Goal: Information Seeking & Learning: Check status

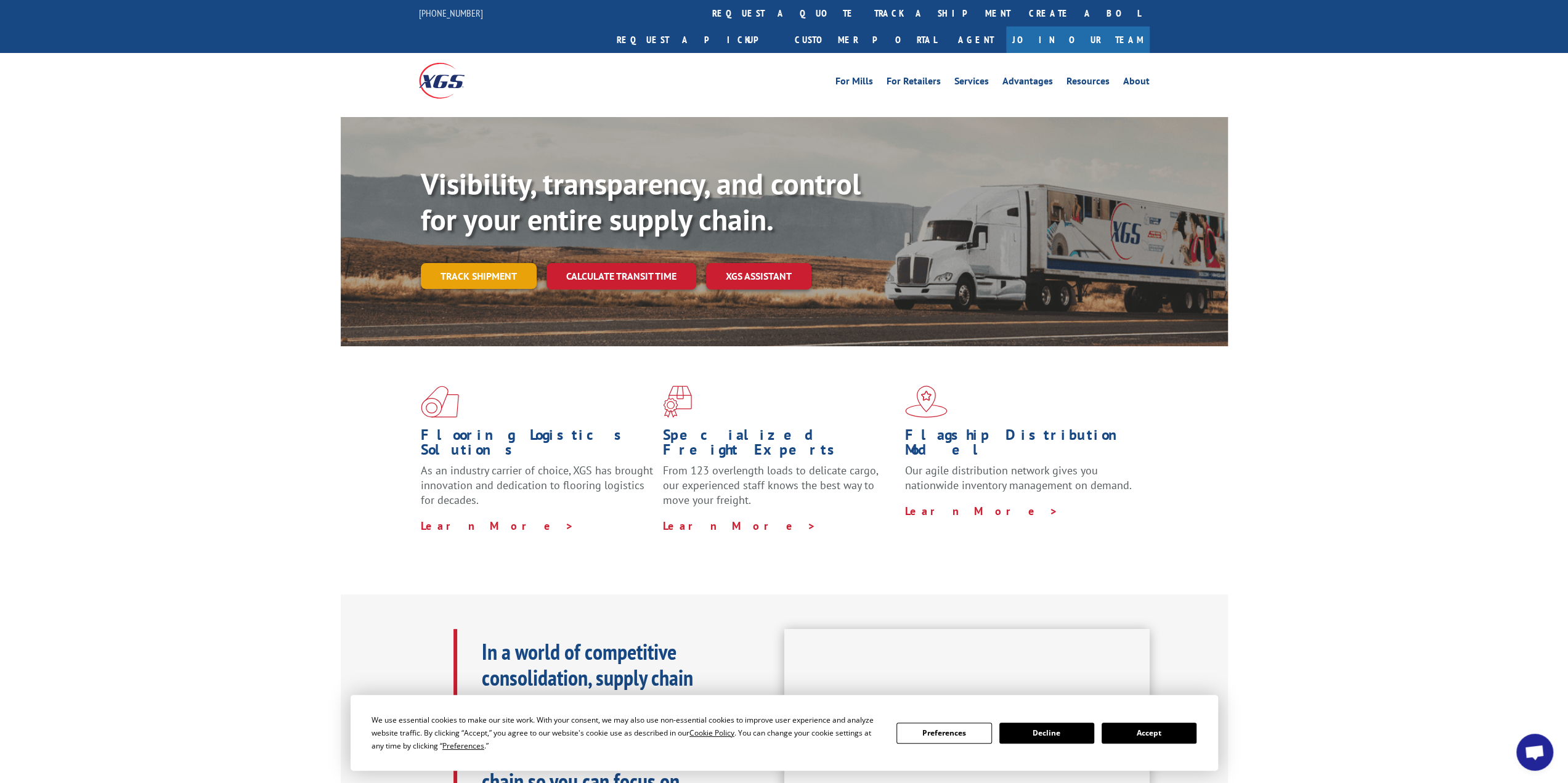
click at [484, 263] on link "Track shipment" at bounding box center [479, 276] width 116 height 26
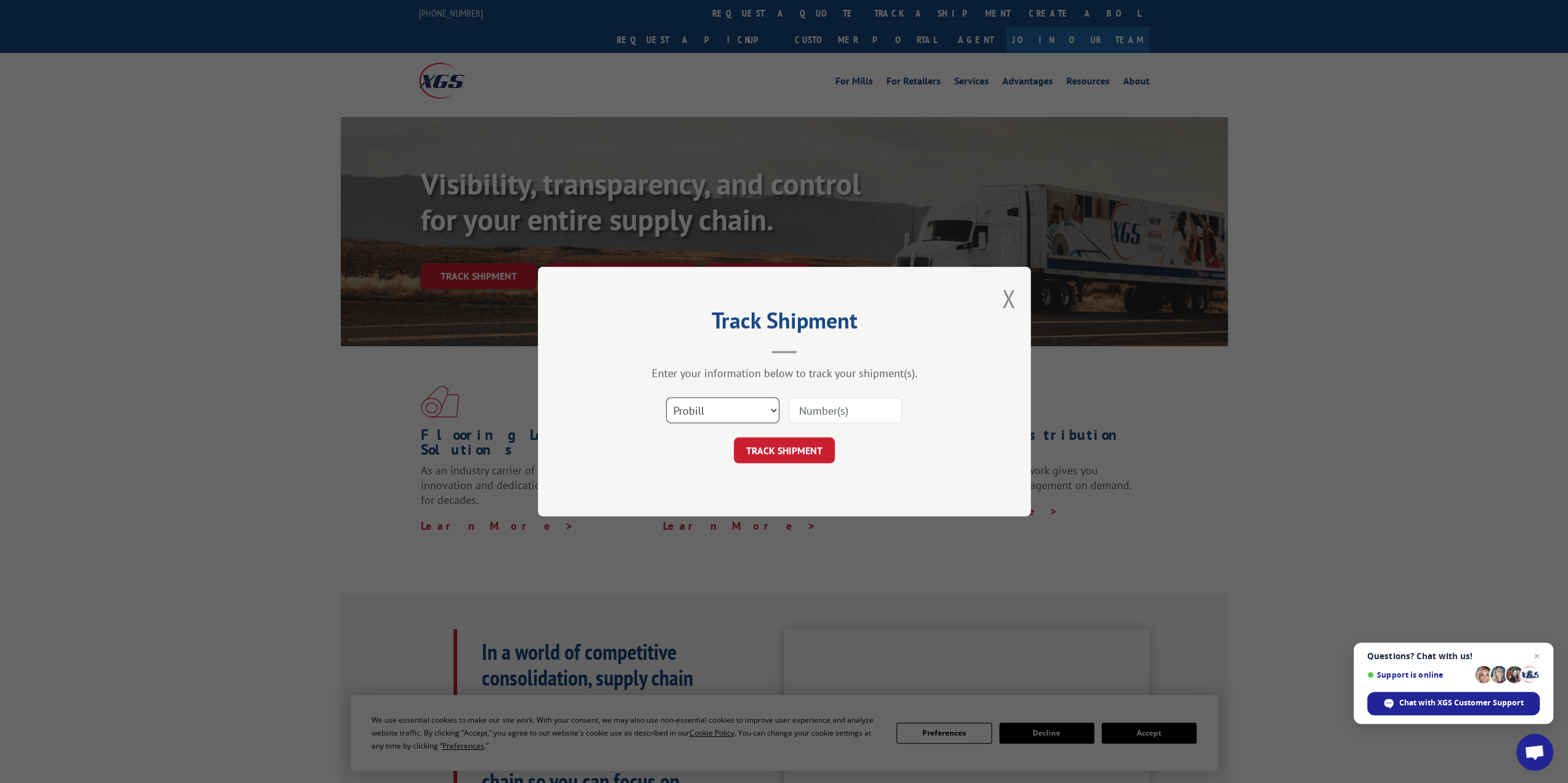
click at [774, 407] on select "Select category... Probill BOL PO" at bounding box center [723, 410] width 114 height 26
click at [666, 397] on select "Select category... Probill BOL PO" at bounding box center [723, 410] width 114 height 26
click at [812, 417] on input at bounding box center [845, 410] width 114 height 26
paste input "479406347743"
type input "479406347743"
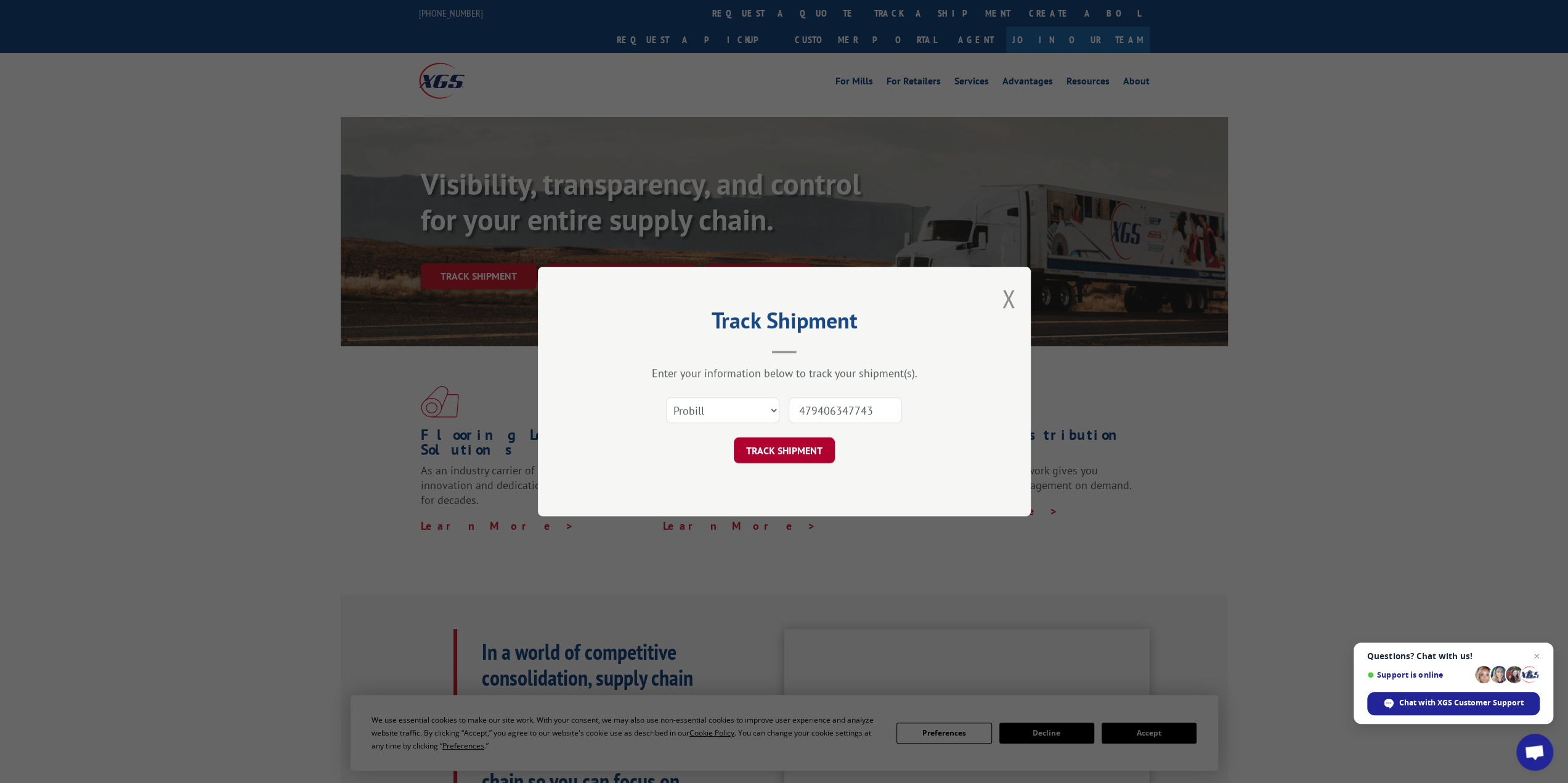
click at [755, 444] on button "TRACK SHIPMENT" at bounding box center [784, 450] width 101 height 26
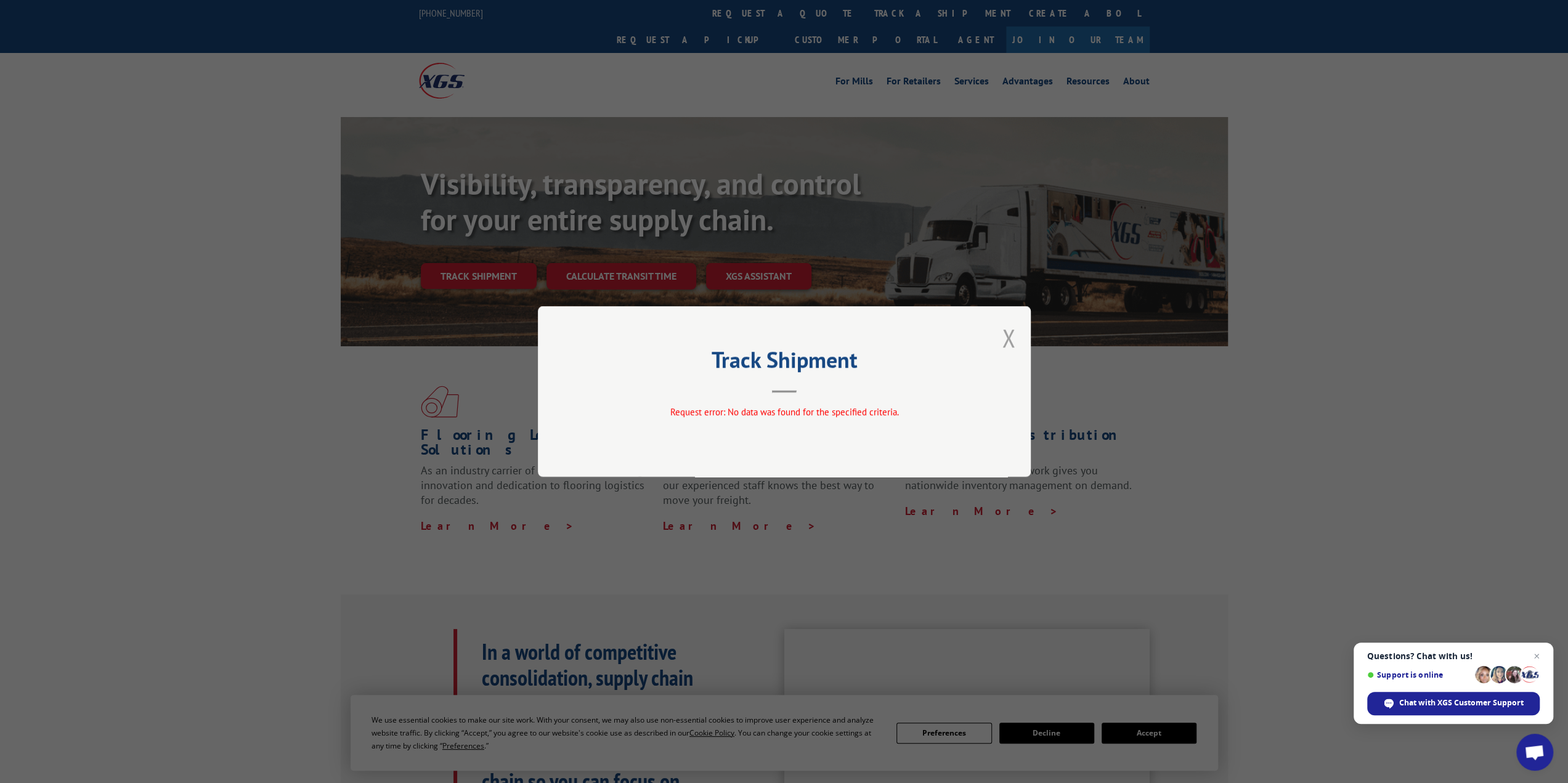
drag, startPoint x: 1007, startPoint y: 333, endPoint x: 799, endPoint y: 341, distance: 208.2
click at [1007, 333] on button "Close modal" at bounding box center [1008, 338] width 14 height 33
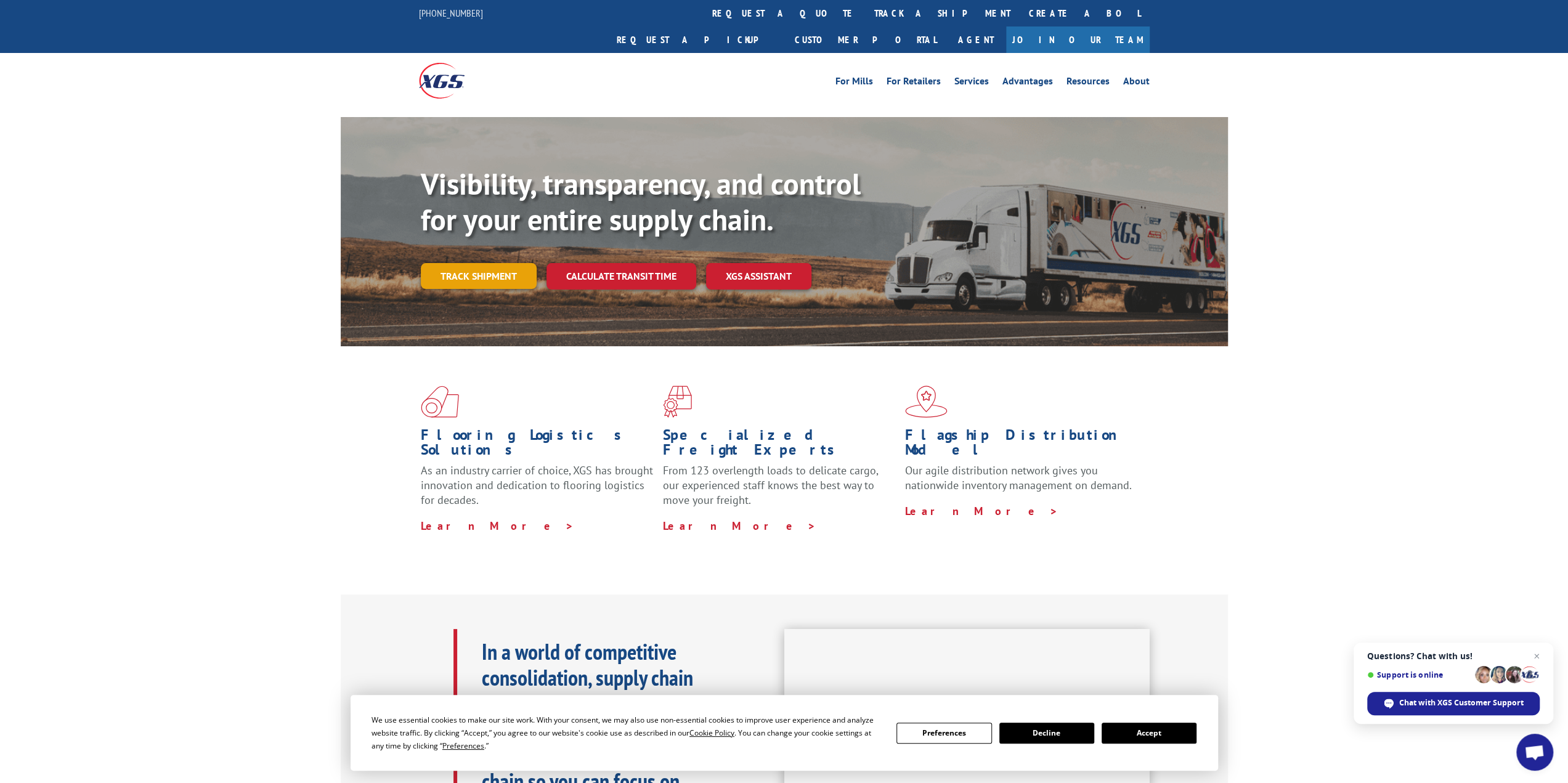
click at [462, 263] on link "Track shipment" at bounding box center [479, 276] width 116 height 26
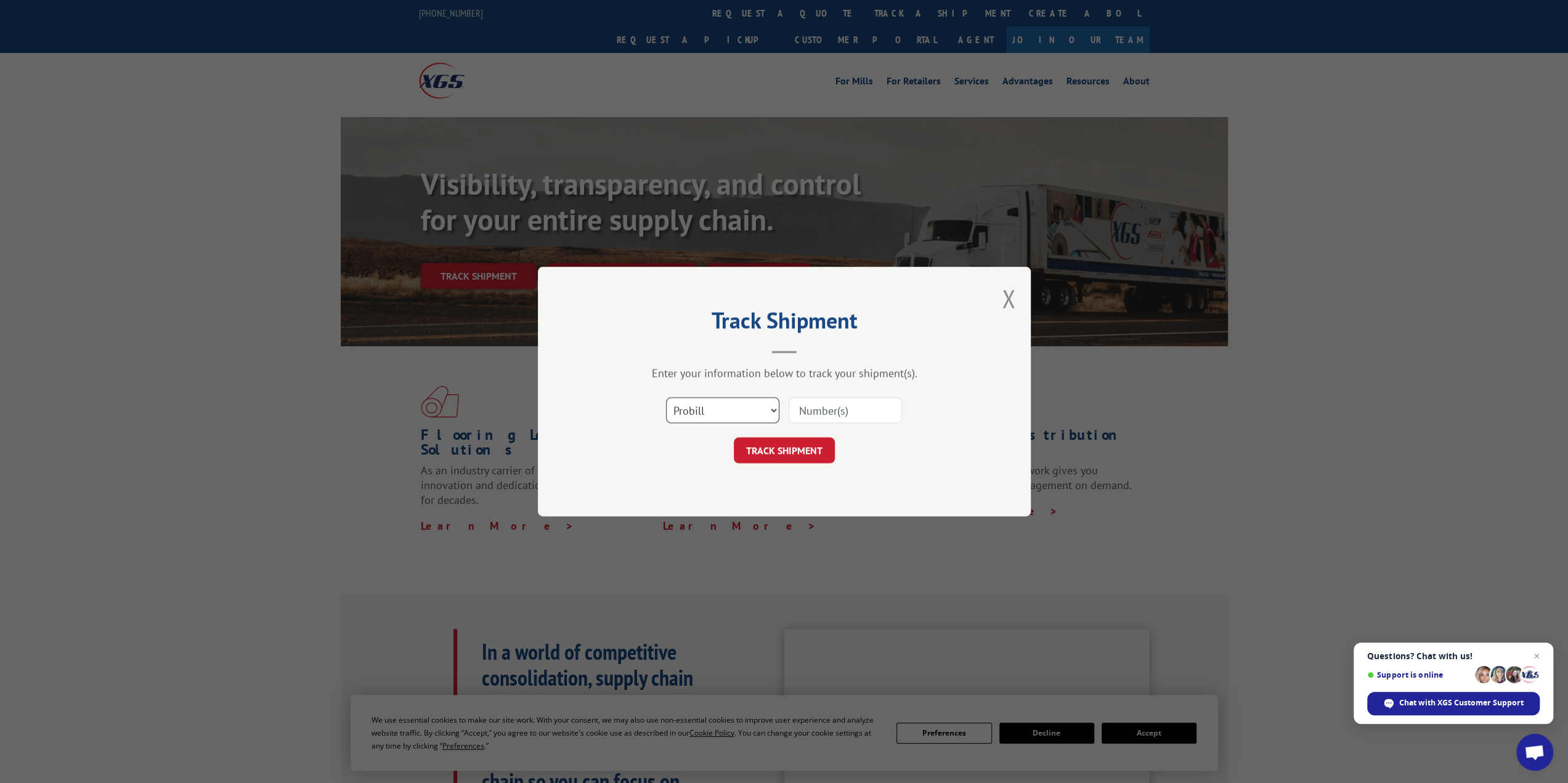
click at [714, 409] on select "Select category... Probill BOL PO" at bounding box center [723, 410] width 114 height 26
click at [666, 397] on select "Select category... Probill BOL PO" at bounding box center [723, 410] width 114 height 26
click at [730, 406] on select "Select category... Probill BOL PO" at bounding box center [723, 410] width 114 height 26
select select "bol"
click at [666, 397] on select "Select category... Probill BOL PO" at bounding box center [723, 410] width 114 height 26
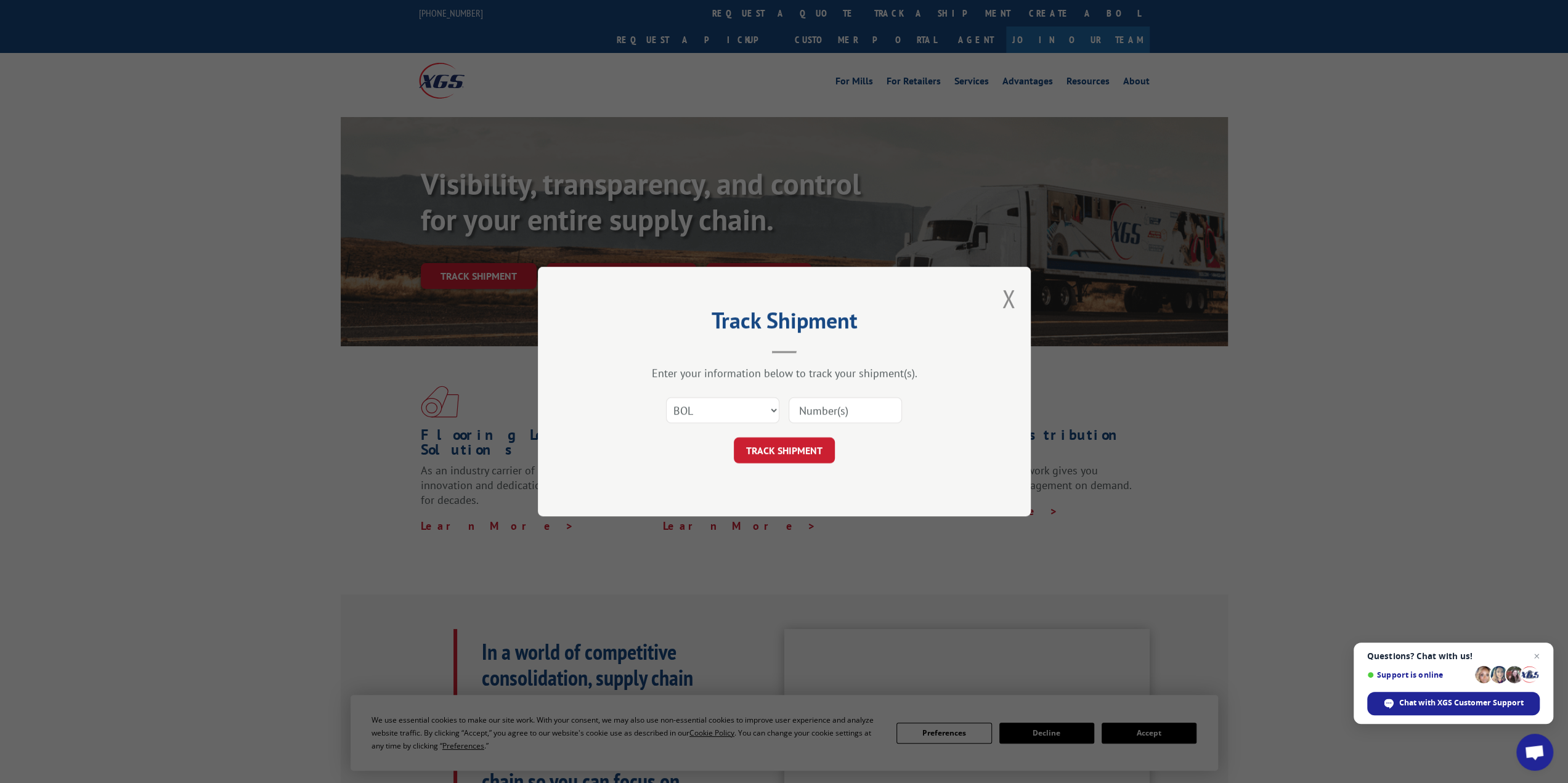
click at [845, 410] on input at bounding box center [845, 410] width 114 height 26
type input "479406347743"
click at [797, 455] on button "TRACK SHIPMENT" at bounding box center [784, 450] width 101 height 26
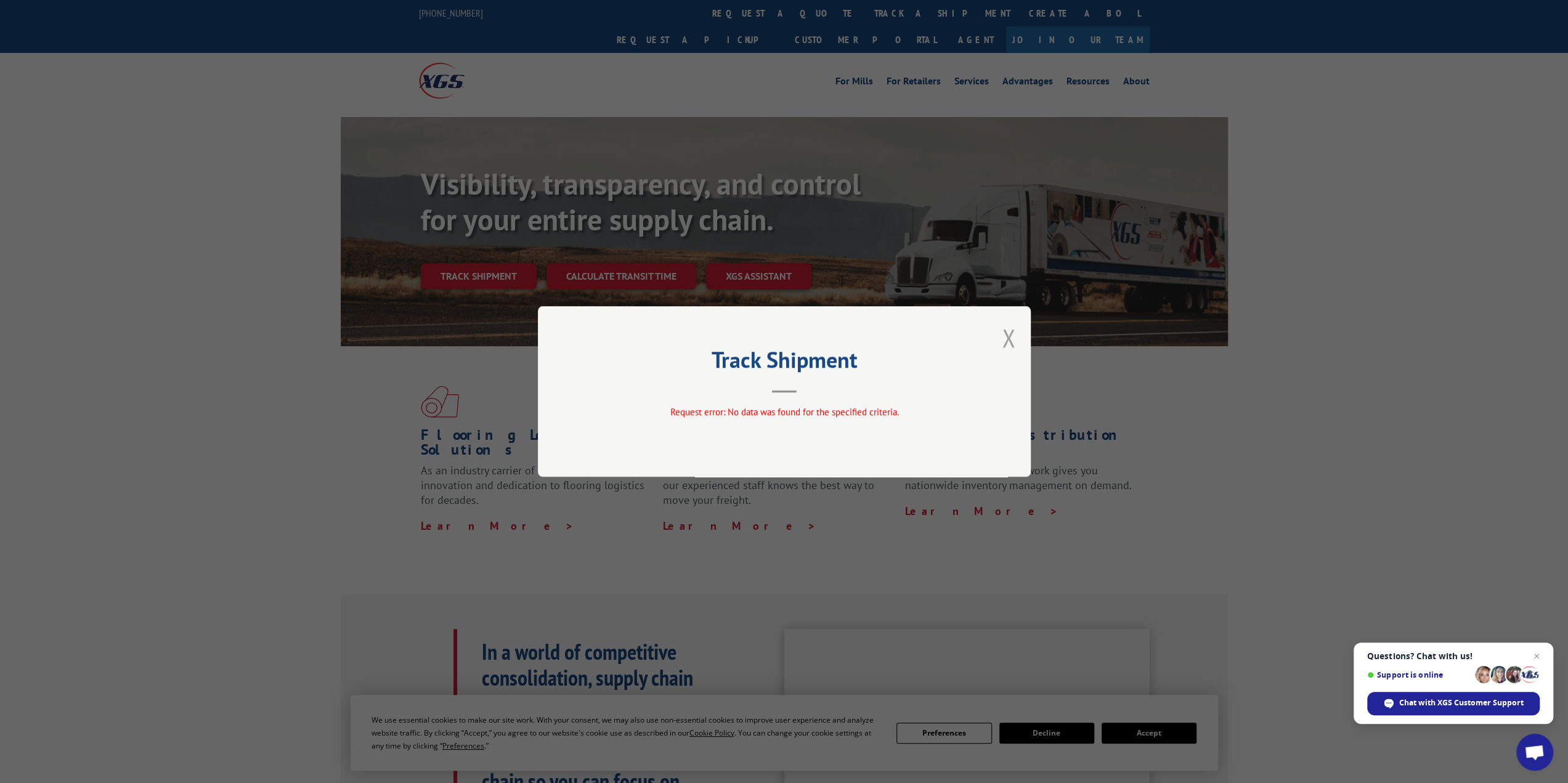
click at [1011, 331] on button "Close modal" at bounding box center [1008, 338] width 14 height 33
